Goal: Find specific page/section: Find specific page/section

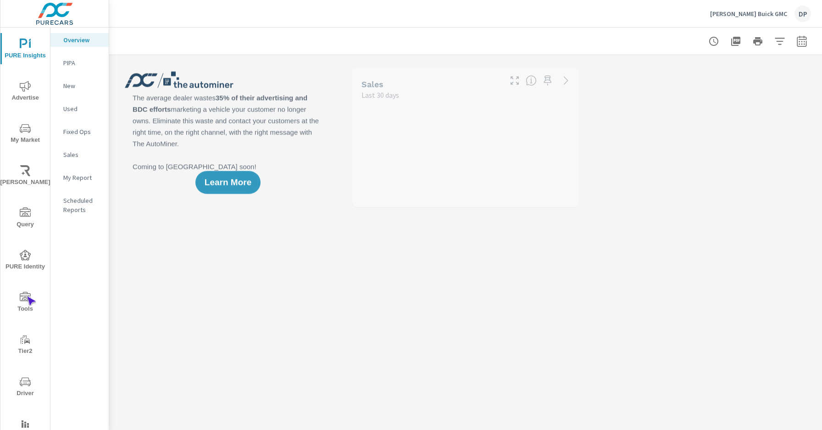
click at [27, 296] on icon "nav menu" at bounding box center [25, 296] width 11 height 9
